Goal: Check status: Check status

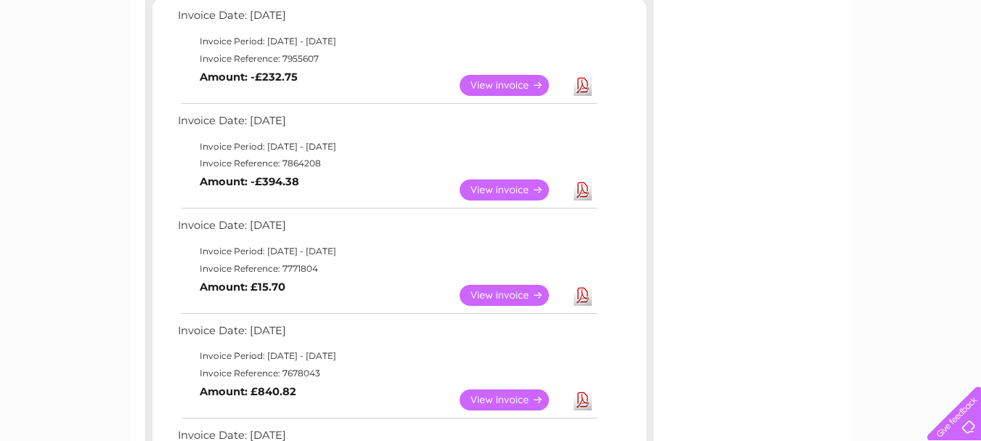
click at [524, 182] on link "View" at bounding box center [513, 189] width 107 height 21
